Goal: Task Accomplishment & Management: Manage account settings

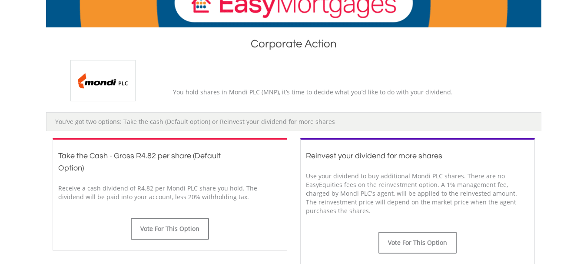
scroll to position [174, 0]
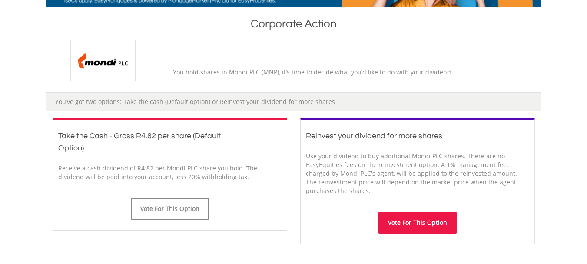
click at [424, 223] on button "Vote For This Option" at bounding box center [417, 223] width 78 height 22
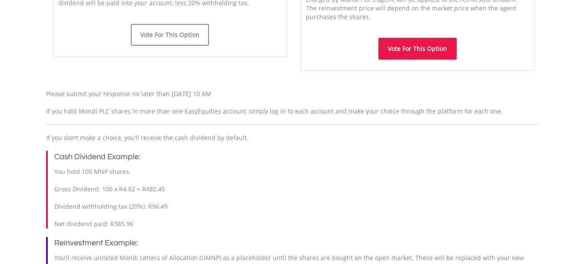
scroll to position [391, 0]
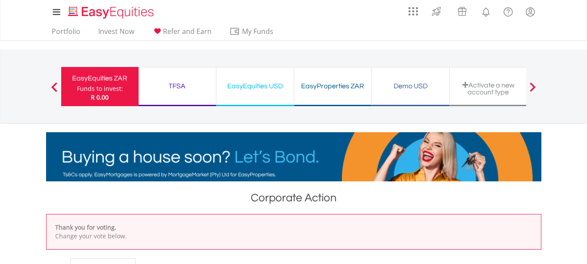
click at [170, 82] on div "TFSA" at bounding box center [177, 86] width 67 height 12
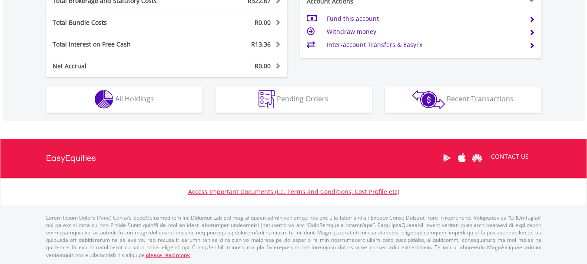
scroll to position [471, 0]
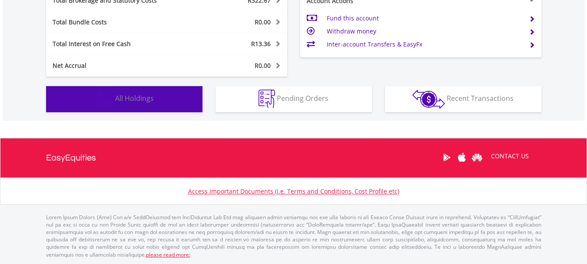
click at [158, 94] on button "Holdings All Holdings" at bounding box center [124, 99] width 156 height 26
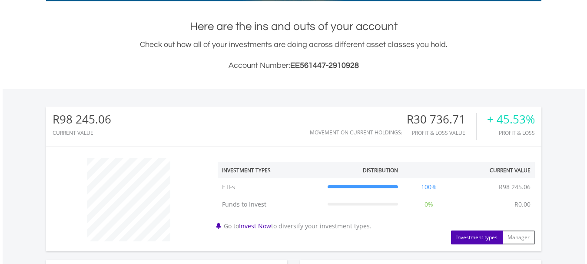
scroll to position [1, 0]
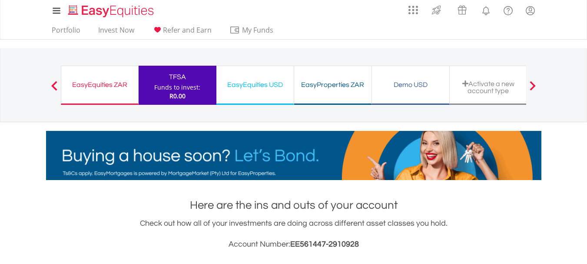
click at [267, 81] on div "EasyEquities USD" at bounding box center [255, 85] width 67 height 12
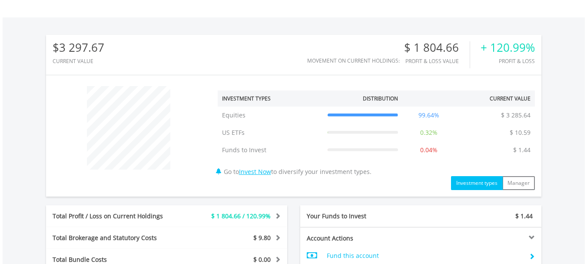
scroll to position [434, 0]
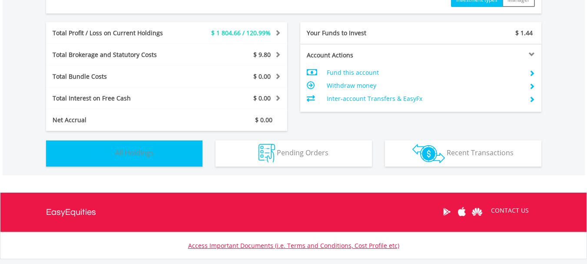
click at [145, 147] on button "Holdings All Holdings" at bounding box center [124, 153] width 156 height 26
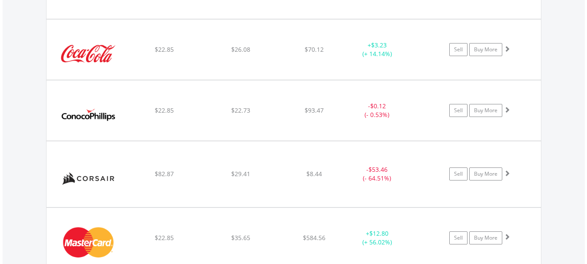
scroll to position [888, 0]
